Goal: Information Seeking & Learning: Learn about a topic

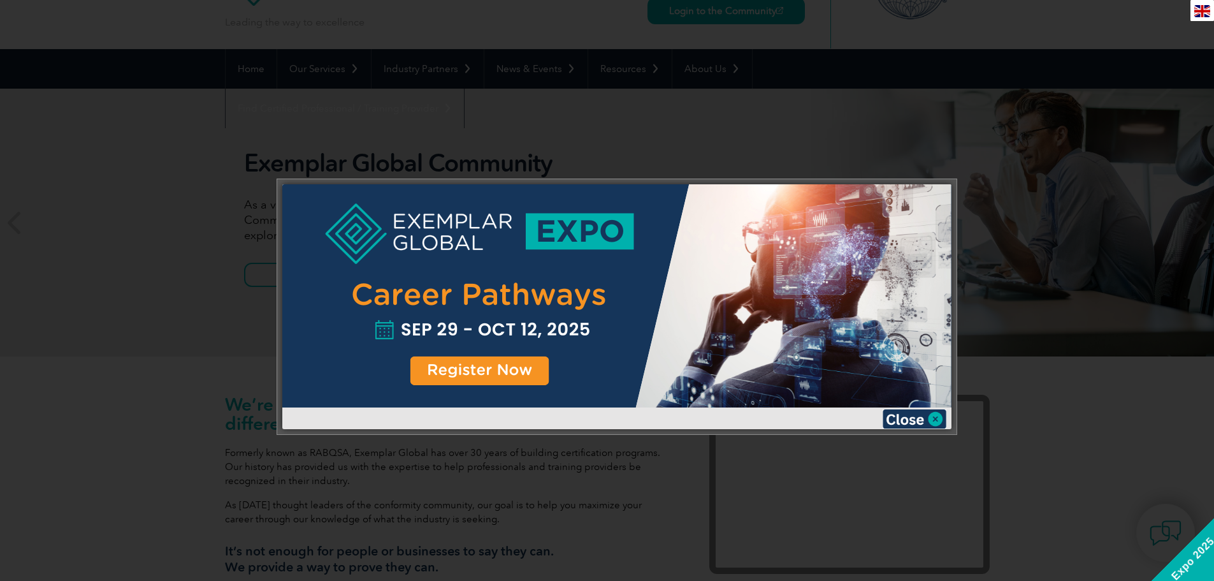
scroll to position [64, 0]
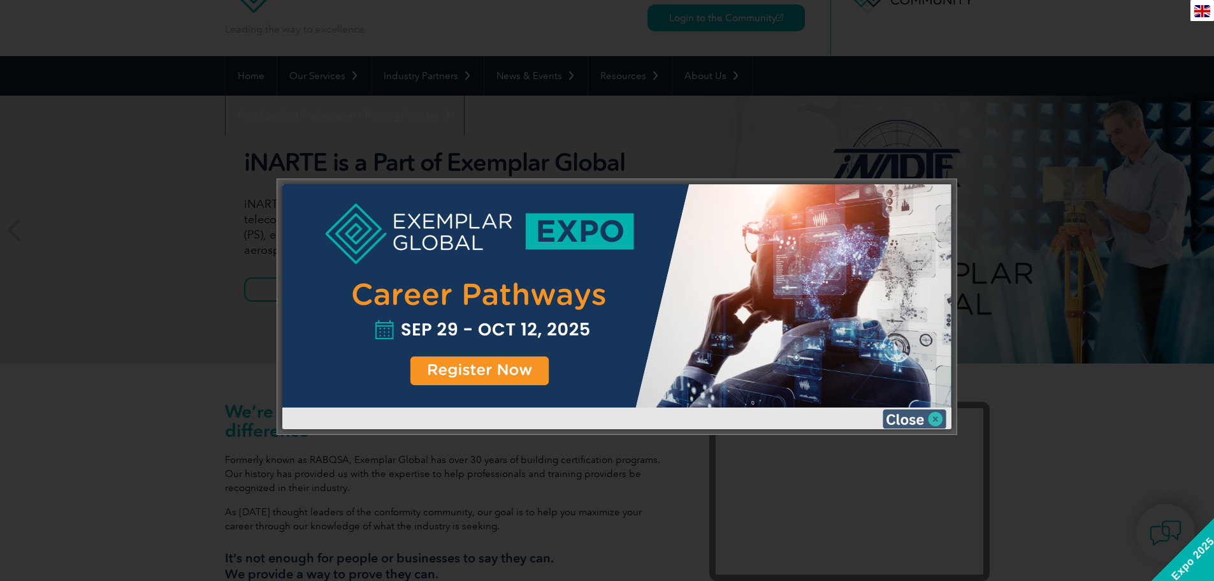
click at [922, 419] on img at bounding box center [915, 418] width 64 height 19
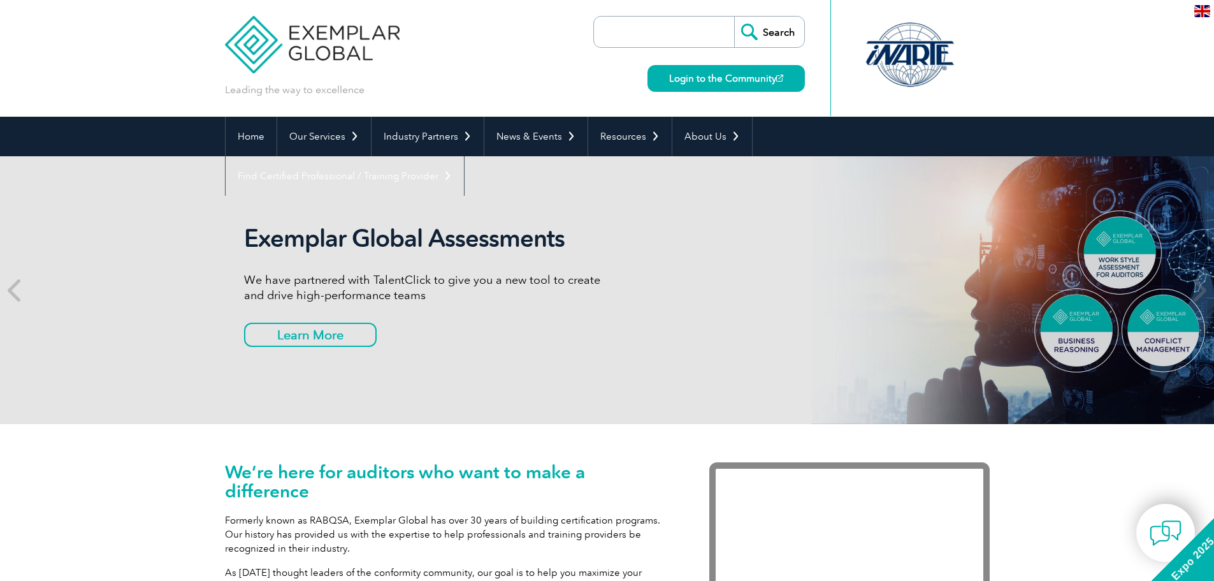
scroll to position [0, 0]
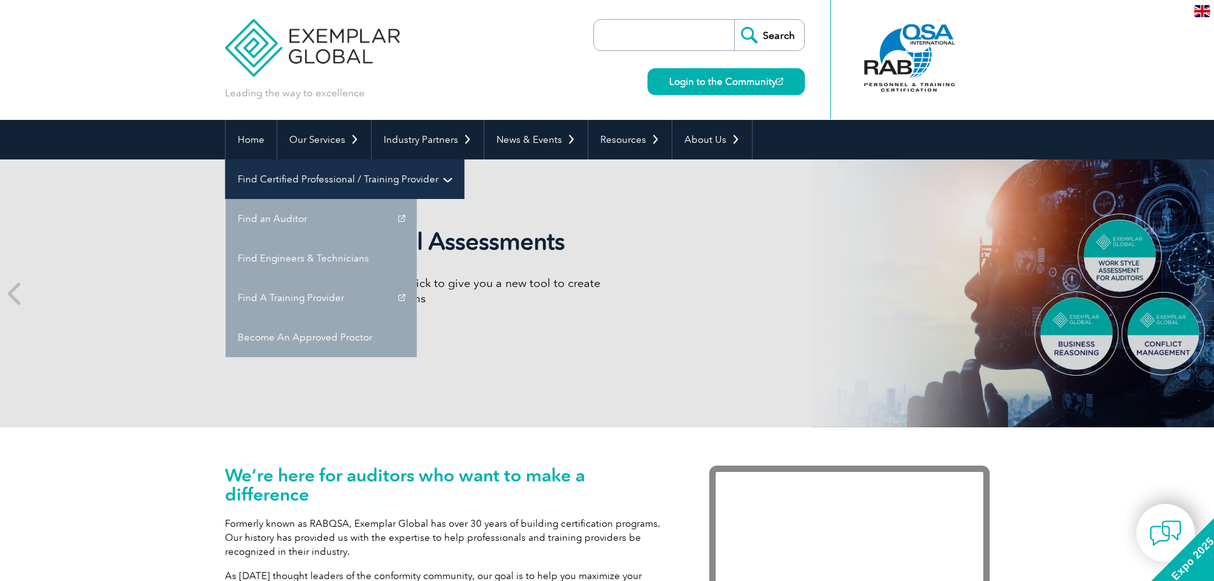
click at [464, 159] on link "Find Certified Professional / Training Provider" at bounding box center [345, 179] width 238 height 40
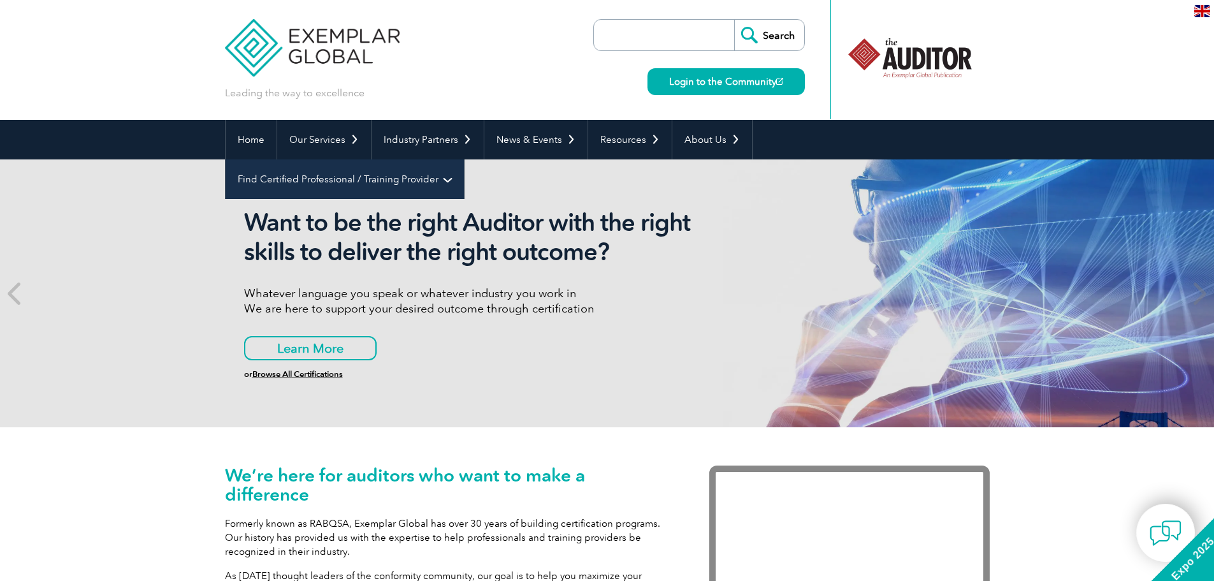
click at [464, 159] on link "Find Certified Professional / Training Provider" at bounding box center [345, 179] width 238 height 40
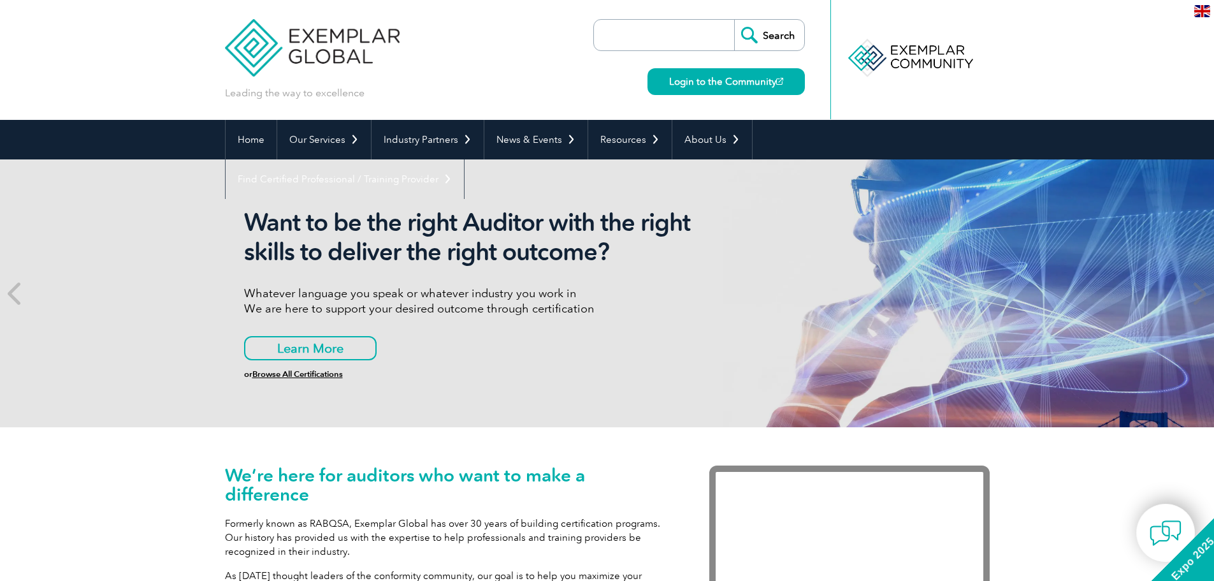
click at [0, 0] on link "Find A Training Provider" at bounding box center [0, 0] width 0 height 0
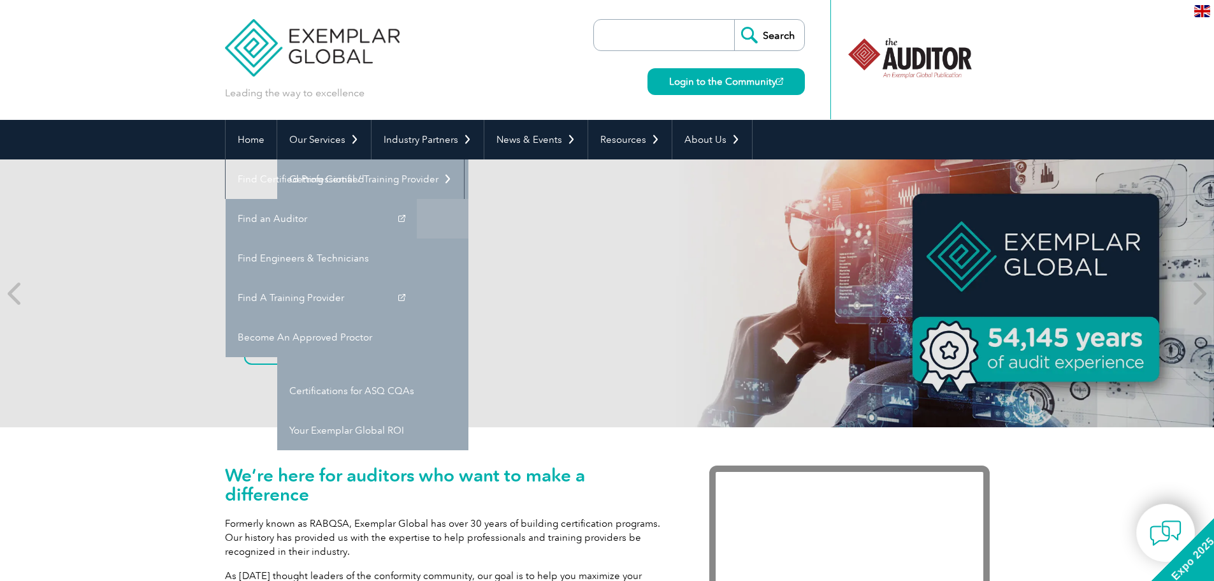
click at [375, 222] on link "Individual Certifications" at bounding box center [372, 219] width 191 height 40
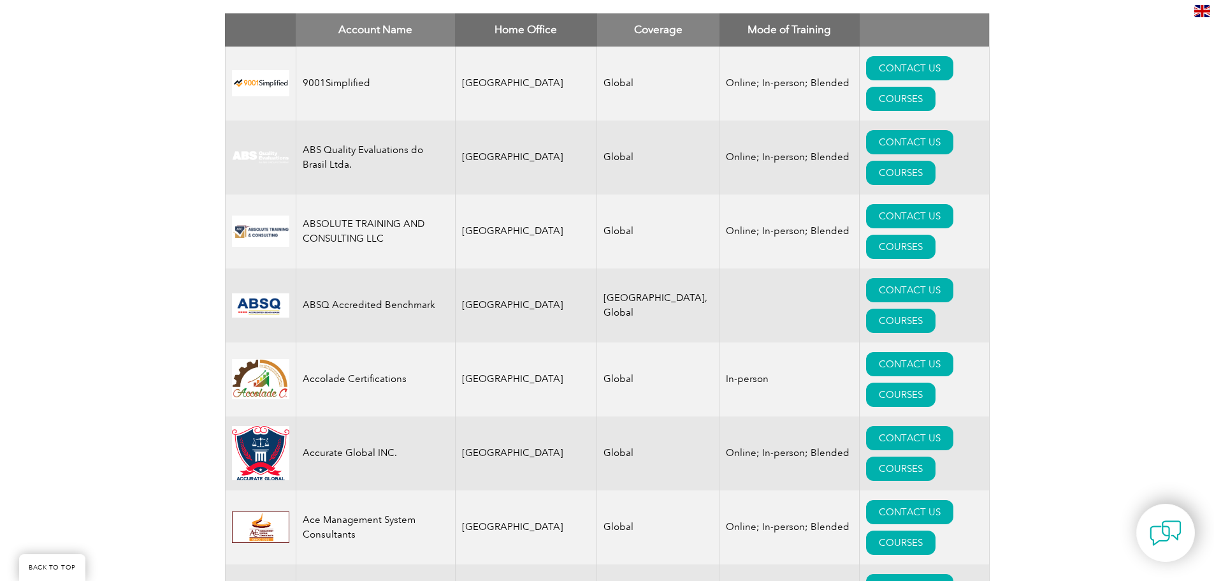
scroll to position [315, 0]
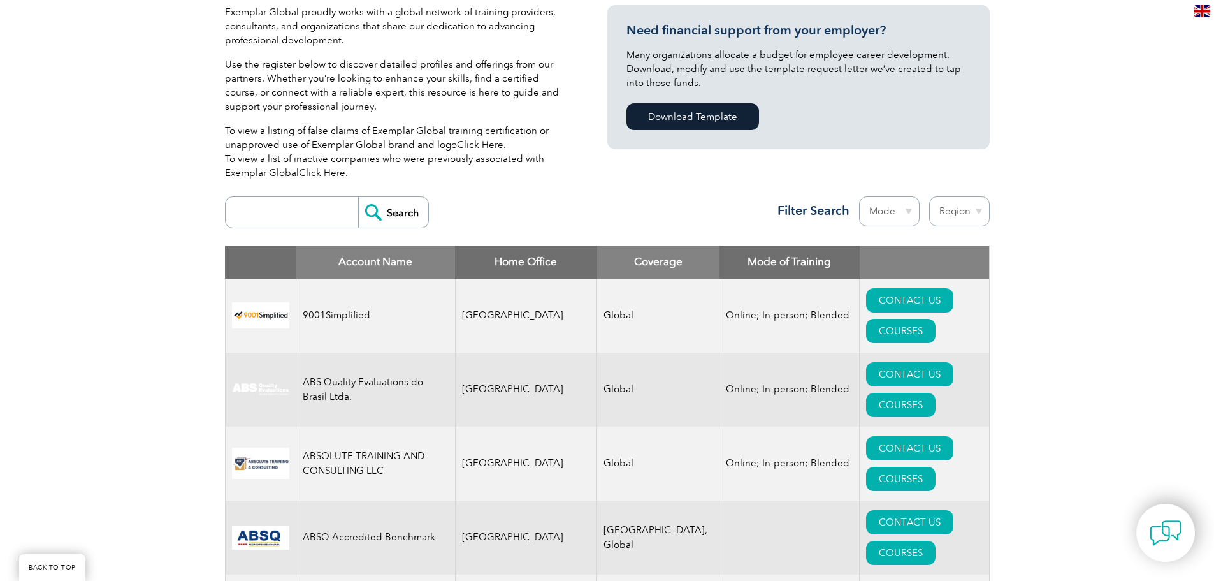
click at [508, 268] on th "Home Office" at bounding box center [526, 261] width 142 height 33
click at [508, 263] on th "Home Office" at bounding box center [526, 261] width 142 height 33
click at [948, 204] on select "Region Australia Bahrain Bangladesh Brazil Canada Colombia Dominican Republic E…" at bounding box center [959, 211] width 61 height 30
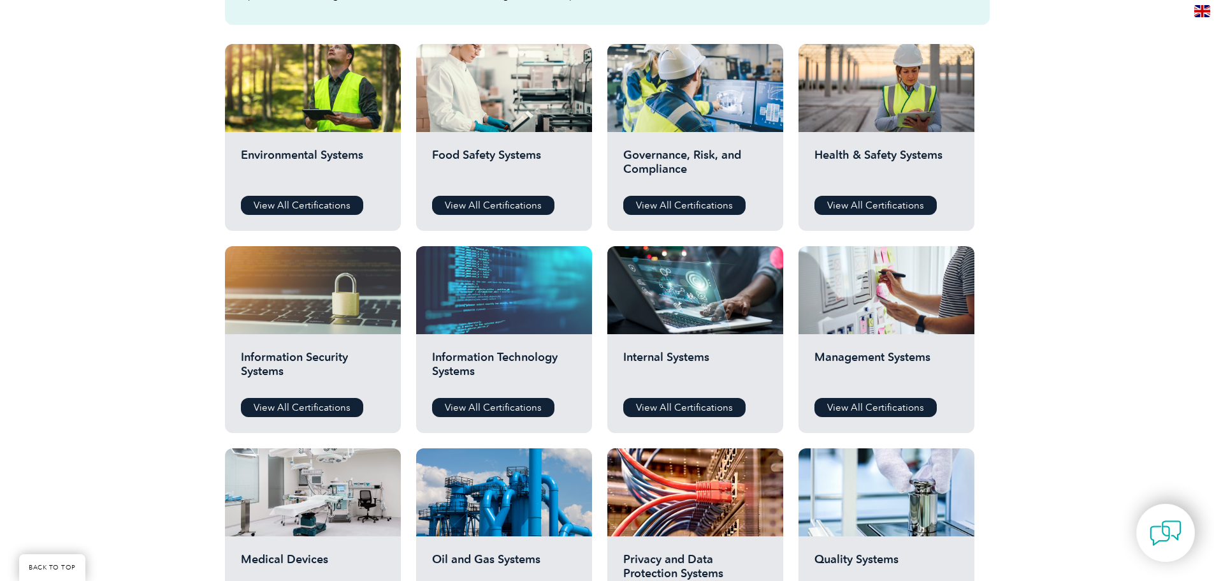
scroll to position [446, 0]
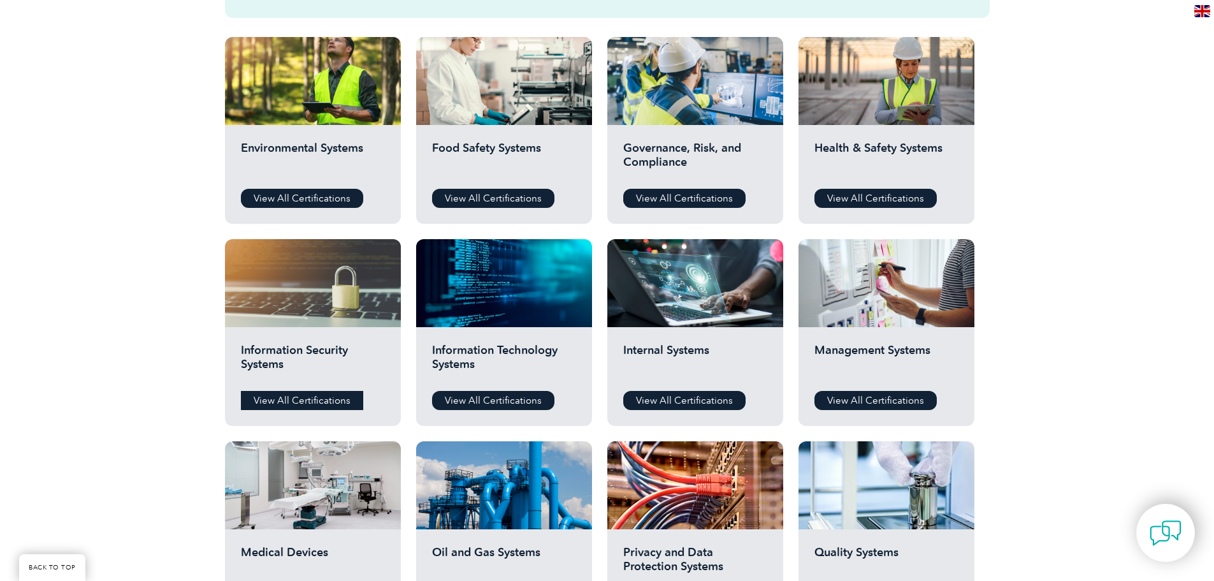
click at [328, 398] on link "View All Certifications" at bounding box center [302, 400] width 122 height 19
click at [482, 396] on link "View All Certifications" at bounding box center [493, 400] width 122 height 19
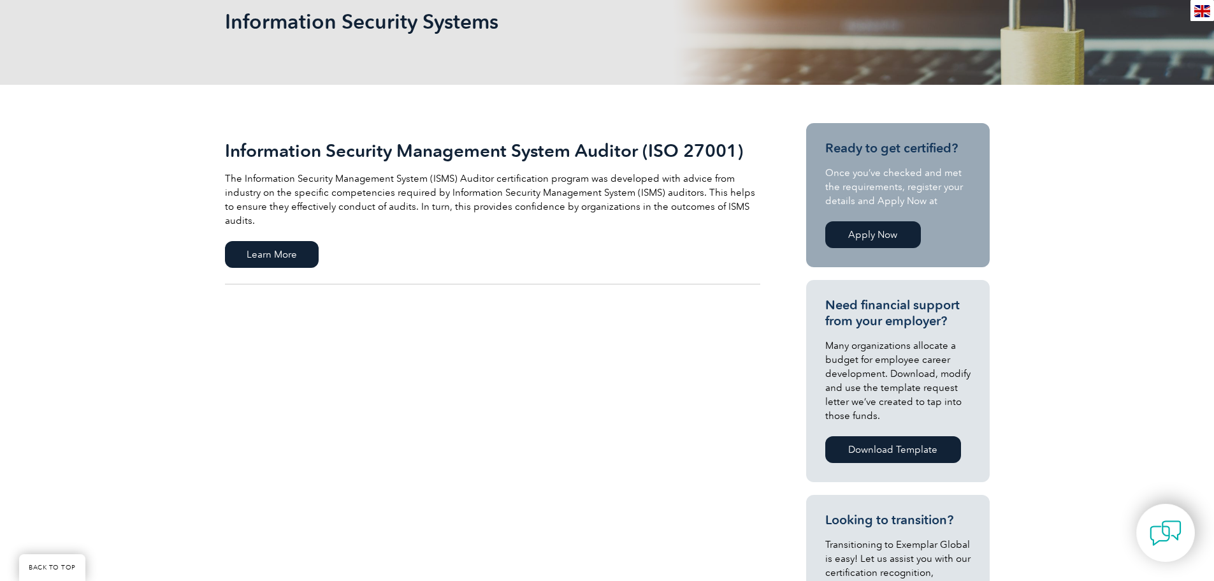
scroll to position [9, 0]
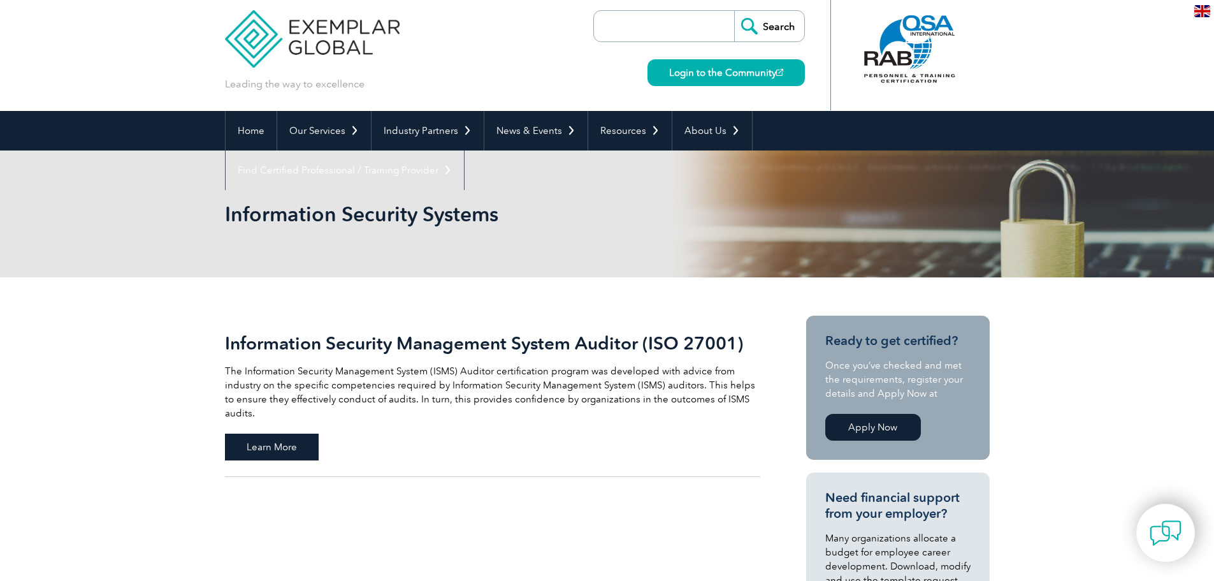
click at [285, 433] on span "Learn More" at bounding box center [272, 446] width 94 height 27
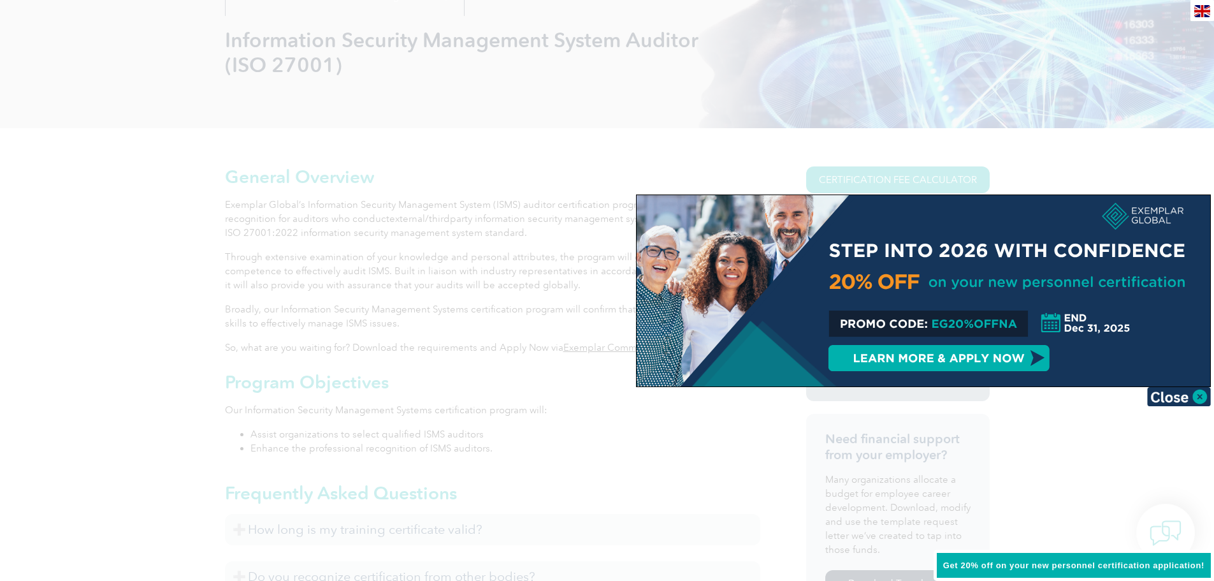
scroll to position [64, 0]
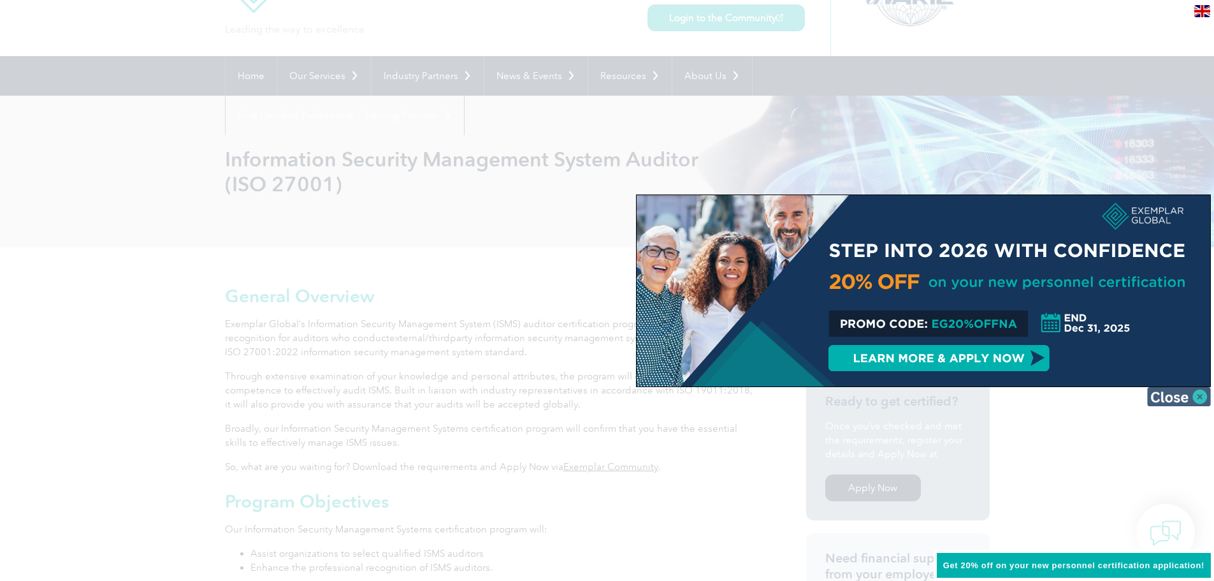
click at [1181, 391] on img at bounding box center [1179, 396] width 64 height 19
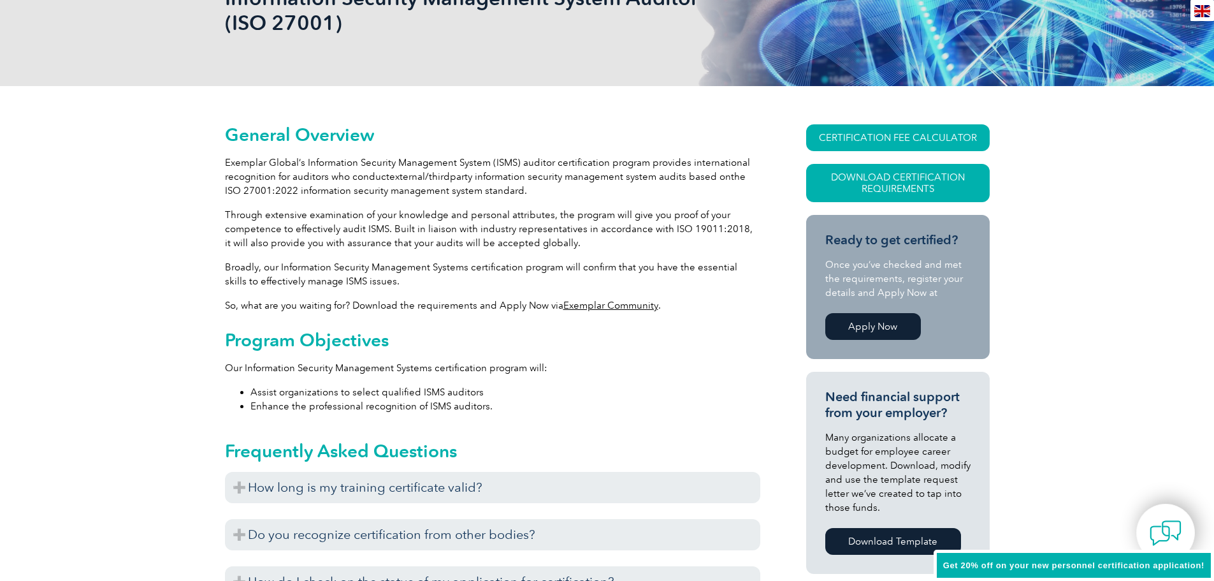
scroll to position [0, 0]
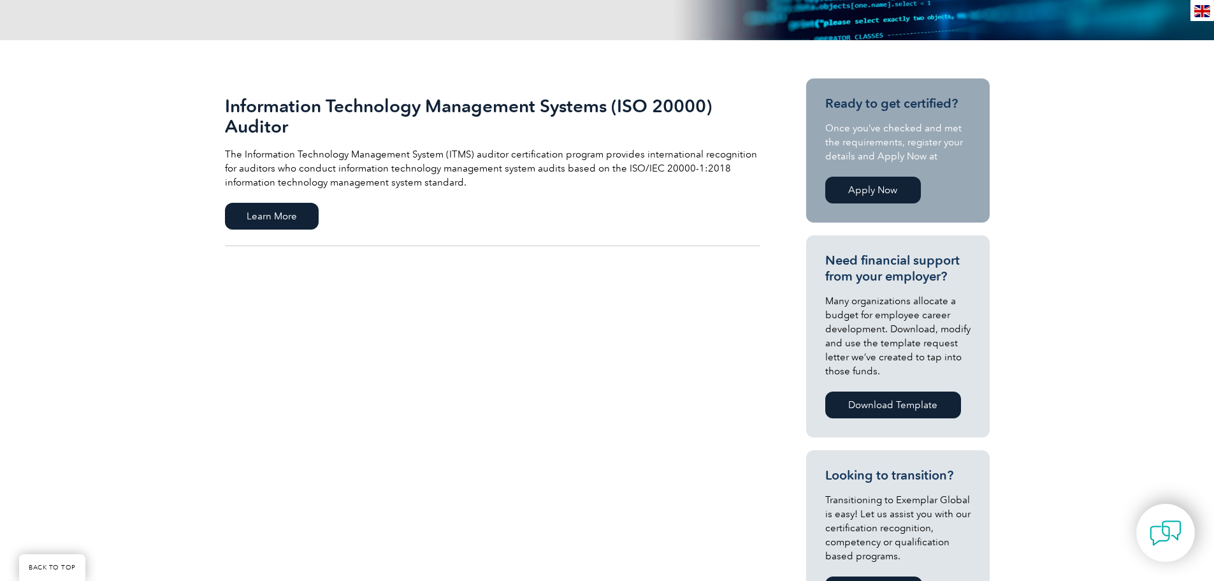
scroll to position [255, 0]
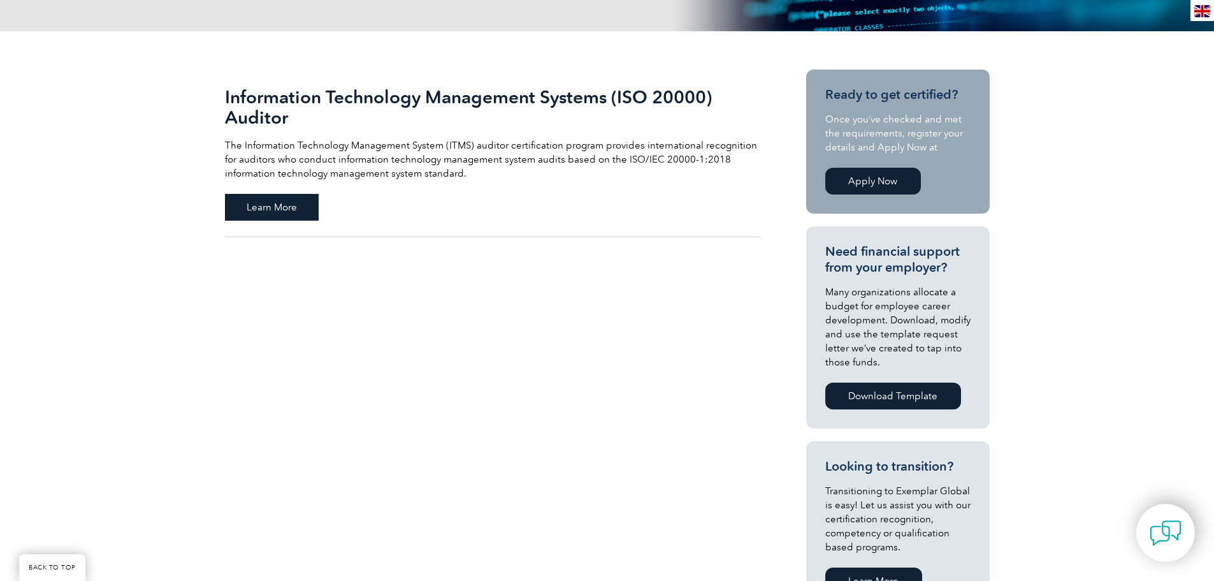
click at [279, 208] on span "Learn More" at bounding box center [272, 207] width 94 height 27
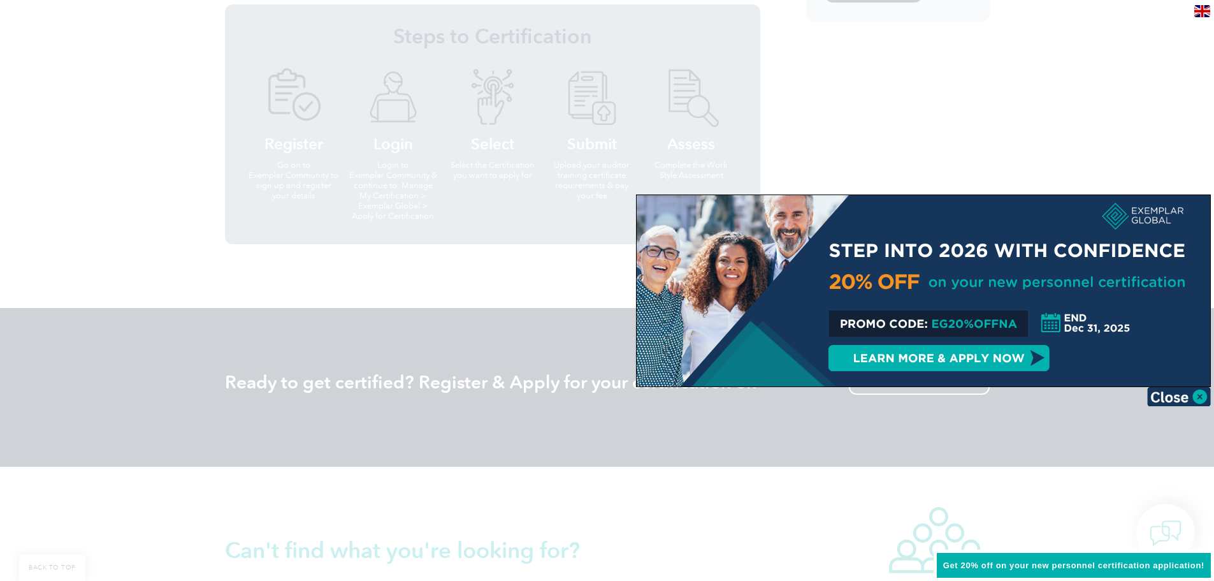
scroll to position [956, 0]
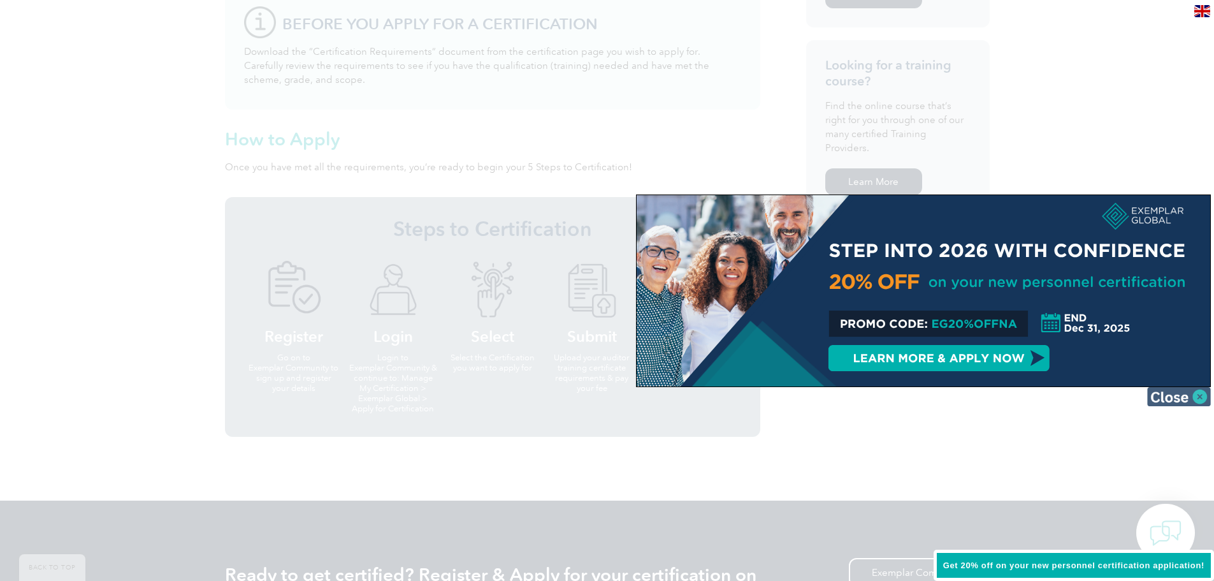
click at [1187, 394] on img at bounding box center [1179, 396] width 64 height 19
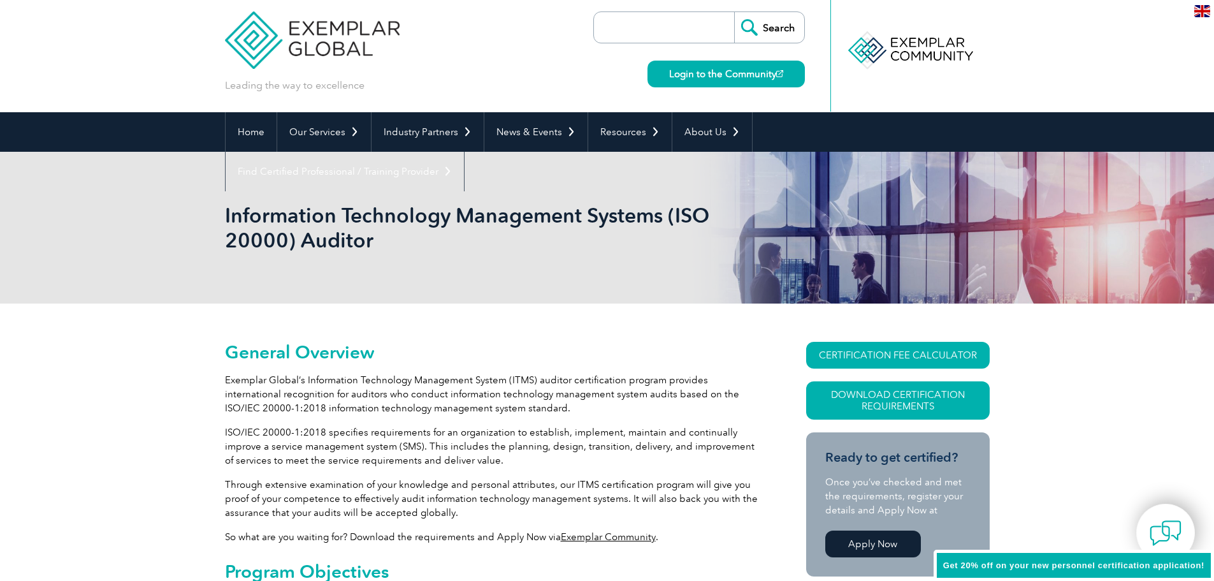
scroll to position [0, 0]
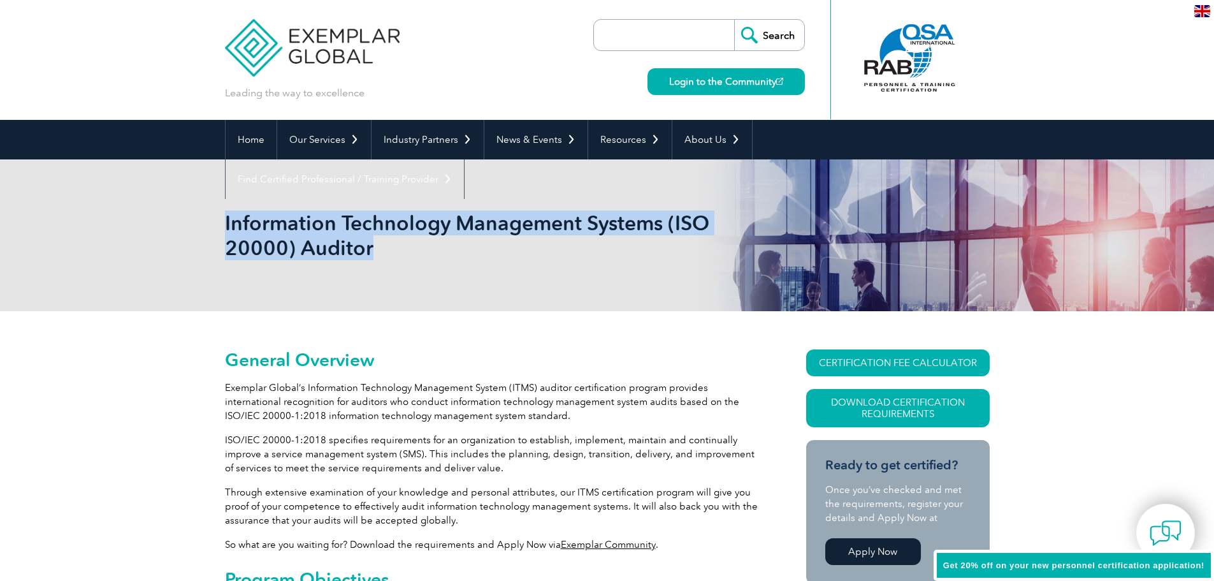
drag, startPoint x: 391, startPoint y: 250, endPoint x: 226, endPoint y: 223, distance: 167.2
click at [226, 223] on h1 "Information Technology Management Systems (ISO 20000) Auditor" at bounding box center [469, 235] width 489 height 50
copy h1 "Information Technology Management Systems (ISO 20000) Auditor"
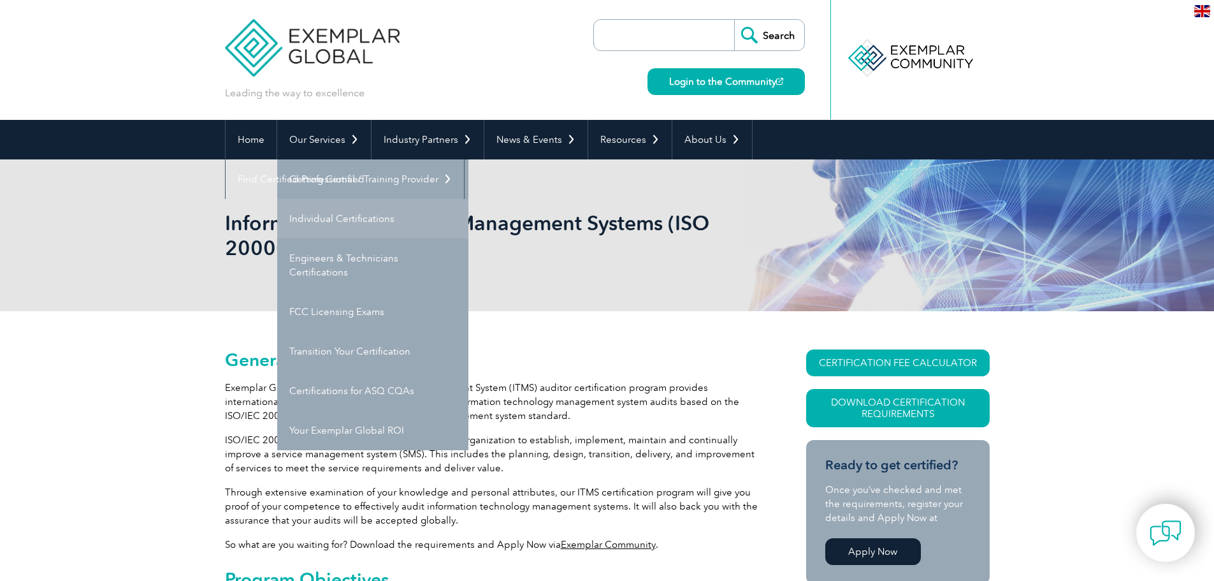
click at [353, 219] on link "Individual Certifications" at bounding box center [372, 219] width 191 height 40
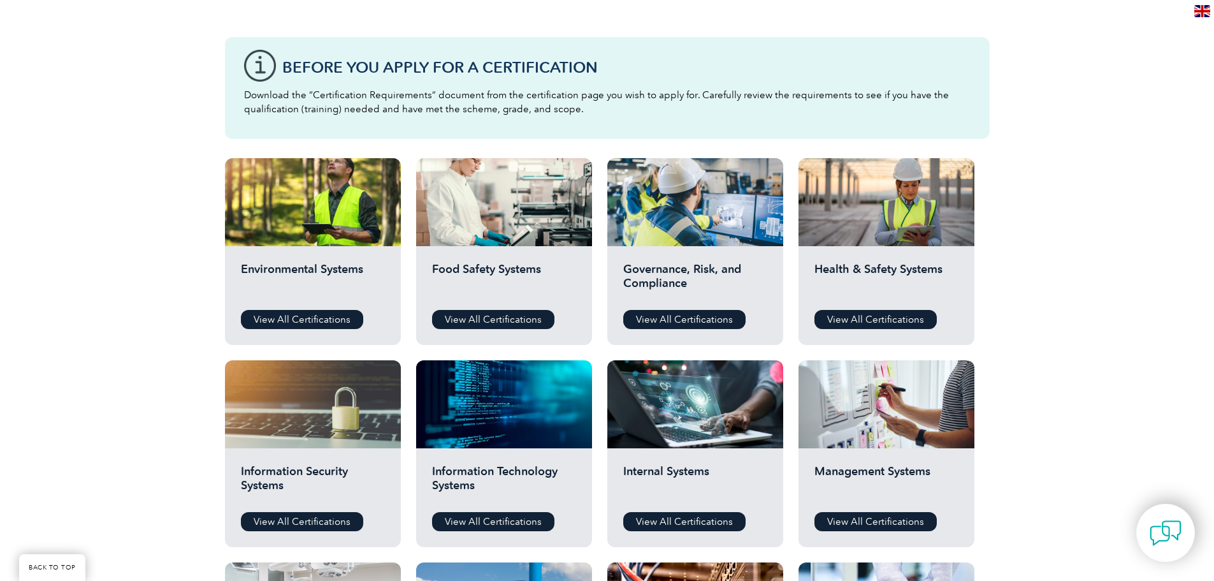
scroll to position [446, 0]
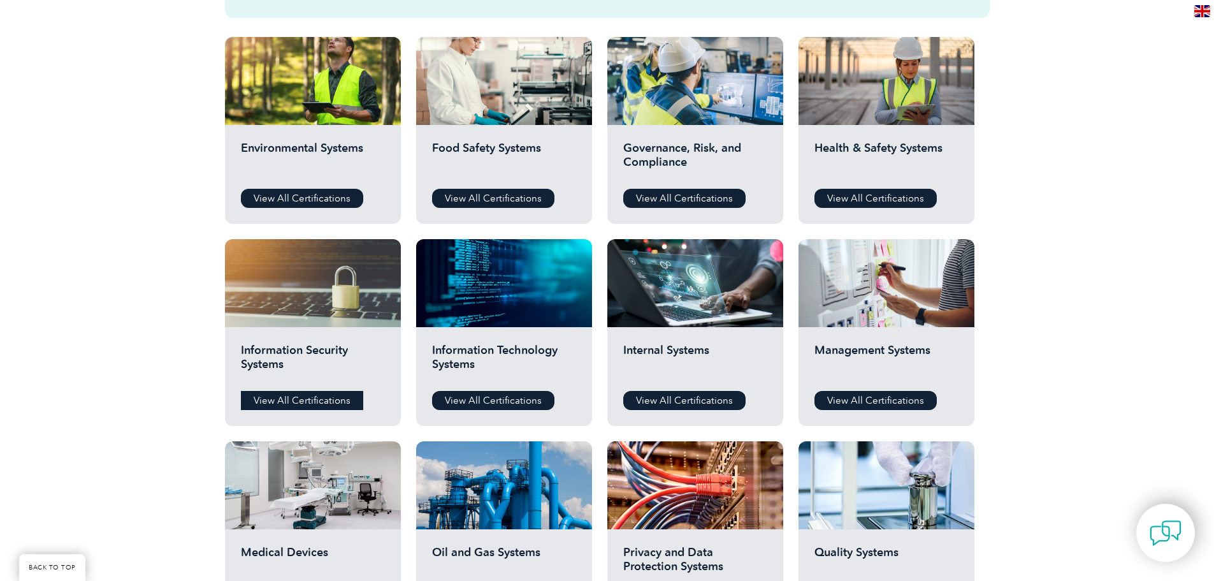
click at [326, 398] on link "View All Certifications" at bounding box center [302, 400] width 122 height 19
click at [502, 396] on link "View All Certifications" at bounding box center [493, 400] width 122 height 19
click at [677, 403] on link "View All Certifications" at bounding box center [684, 400] width 122 height 19
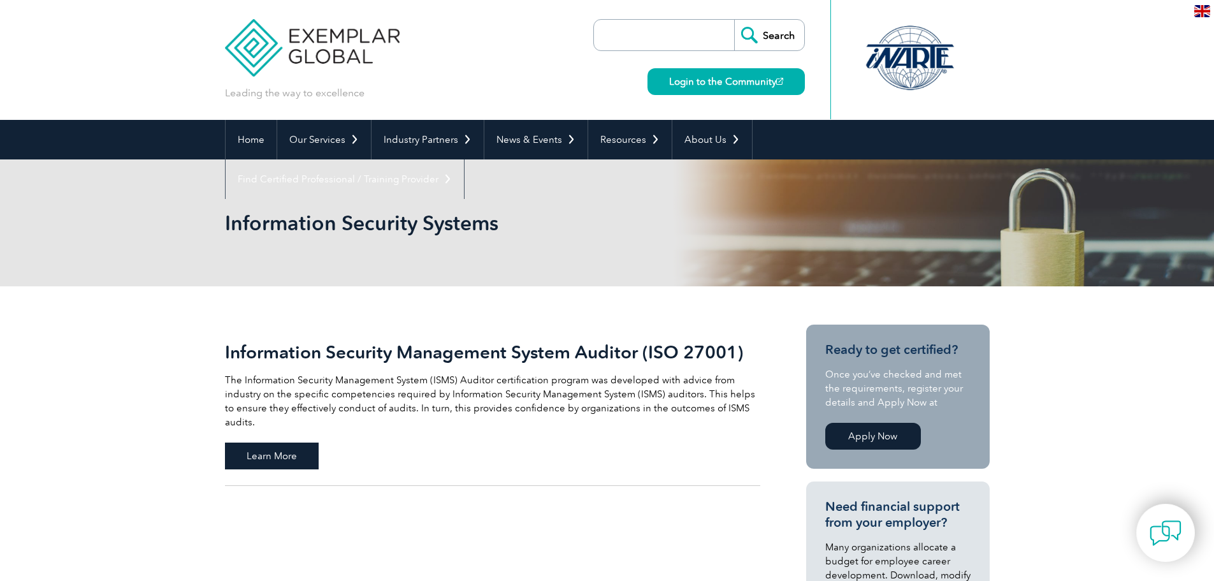
click at [285, 443] on span "Learn More" at bounding box center [272, 455] width 94 height 27
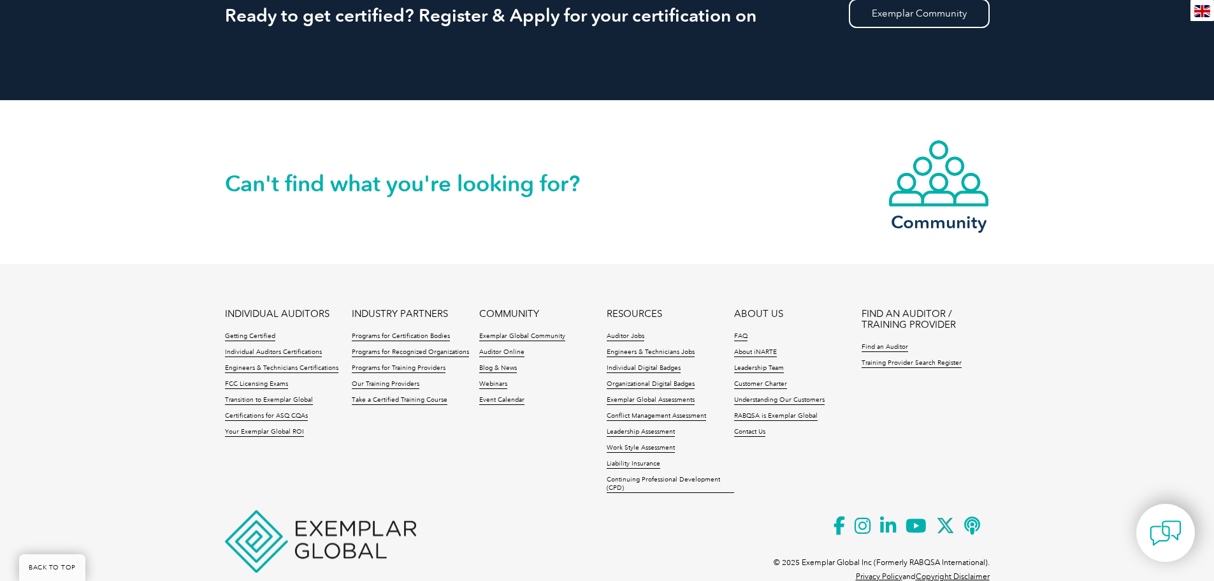
scroll to position [1531, 0]
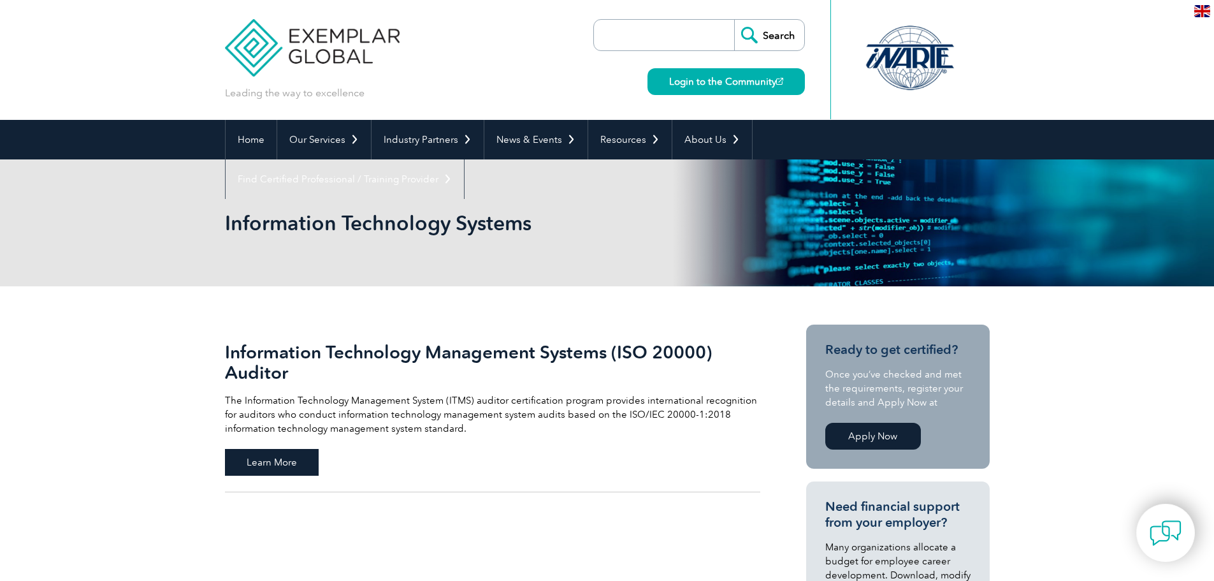
click at [300, 461] on span "Learn More" at bounding box center [272, 462] width 94 height 27
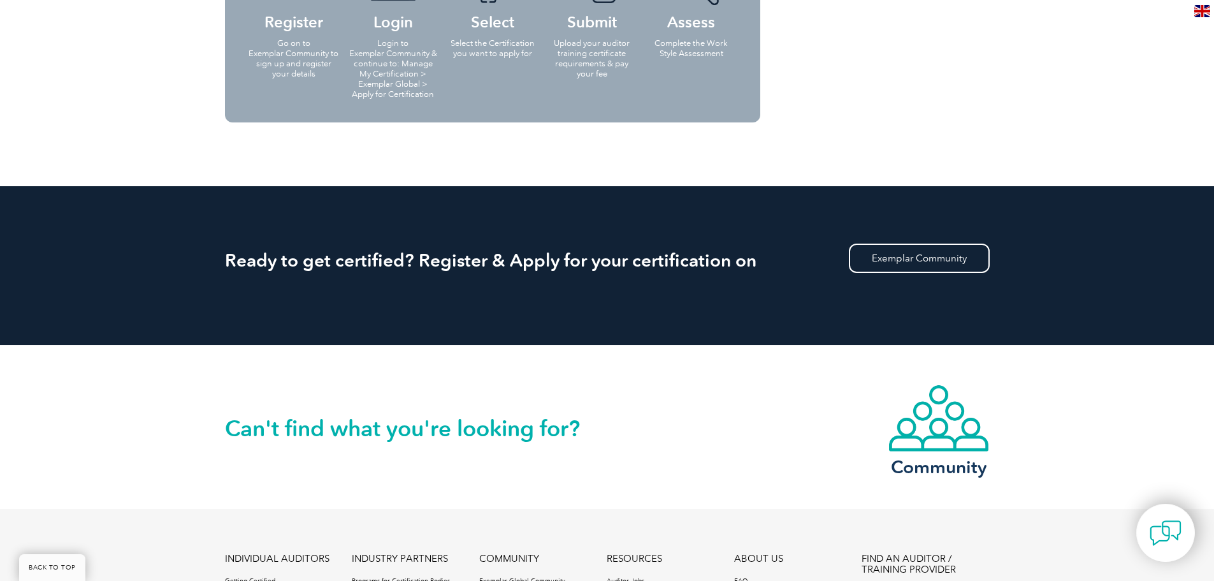
scroll to position [1466, 0]
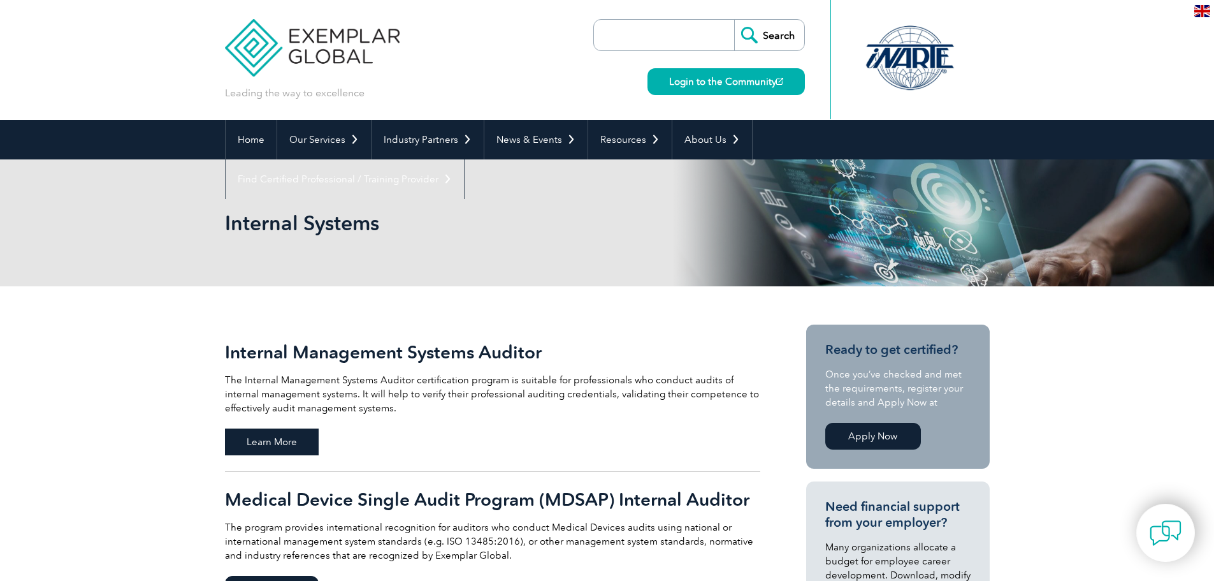
click at [285, 436] on span "Learn More" at bounding box center [272, 441] width 94 height 27
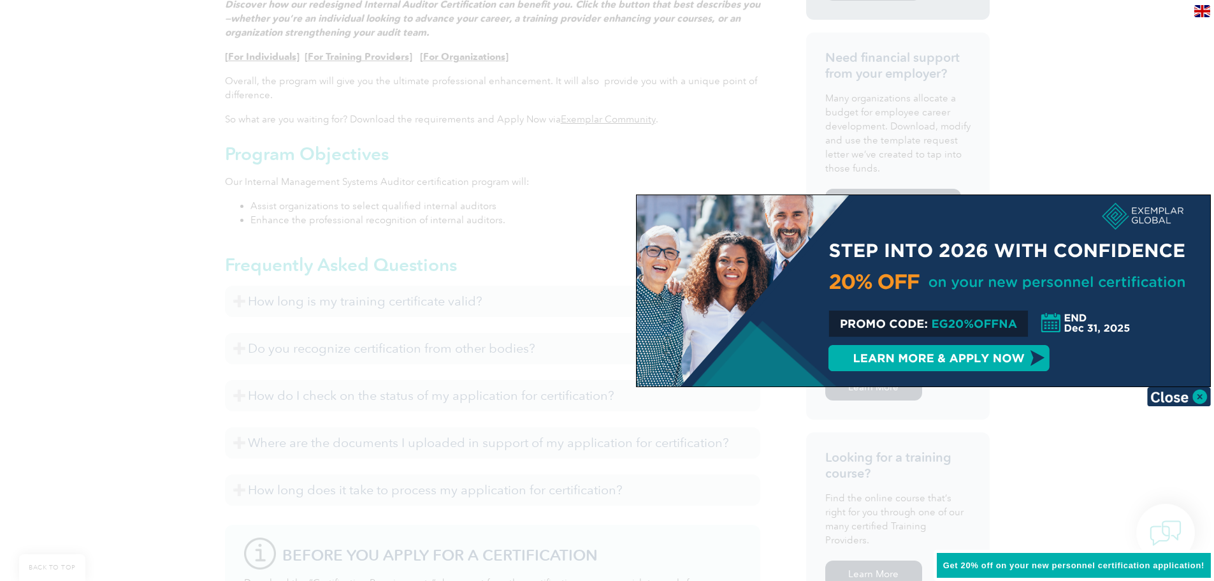
scroll to position [574, 0]
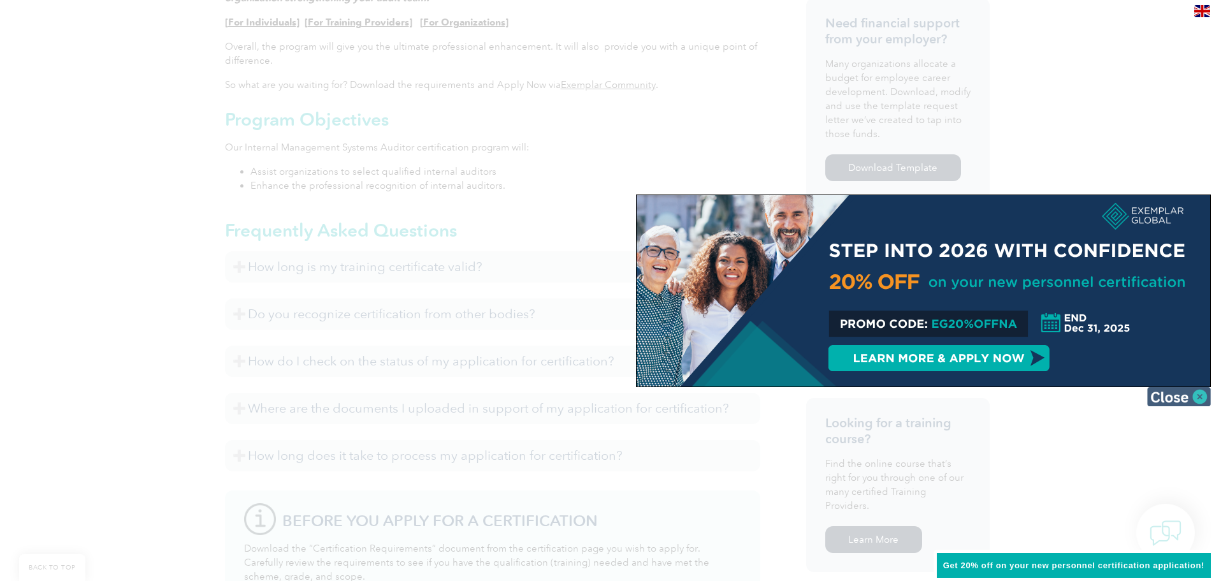
click at [1176, 389] on img at bounding box center [1179, 396] width 64 height 19
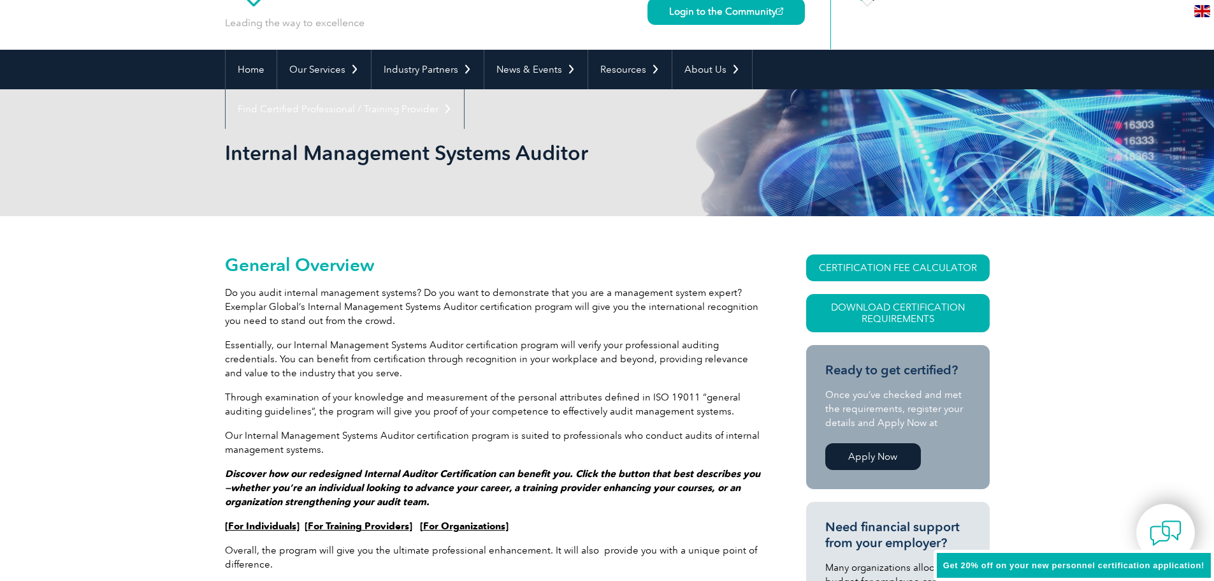
scroll to position [0, 0]
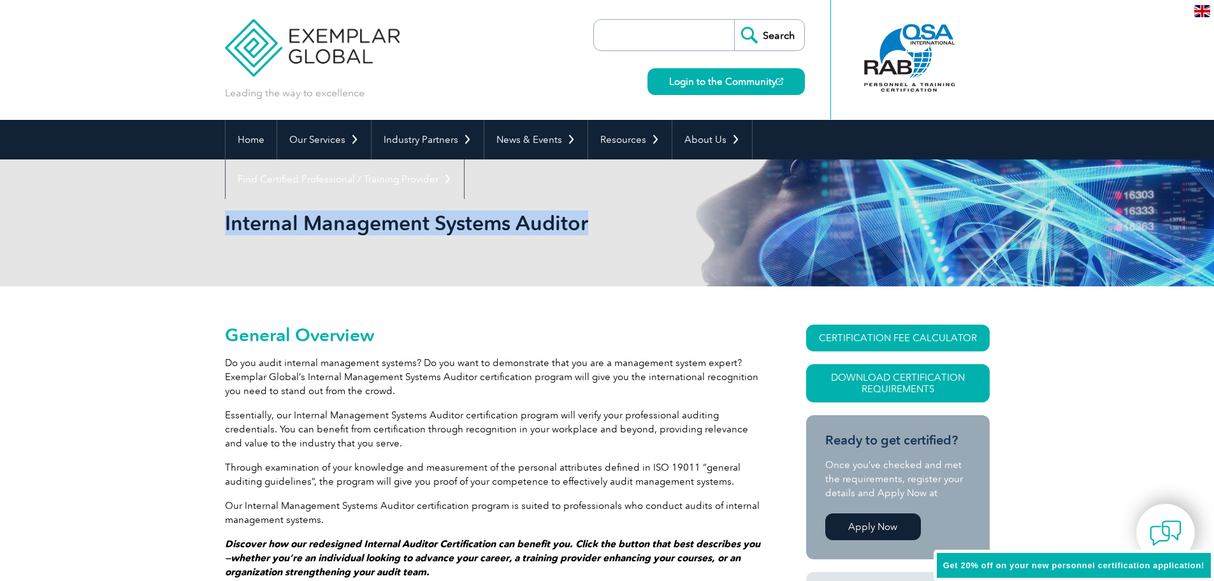
drag, startPoint x: 595, startPoint y: 219, endPoint x: 236, endPoint y: 221, distance: 358.2
click at [225, 223] on h1 "Internal Management Systems Auditor" at bounding box center [469, 222] width 489 height 25
copy h1 "Internal Management Systems Auditor"
